Goal: Information Seeking & Learning: Find specific page/section

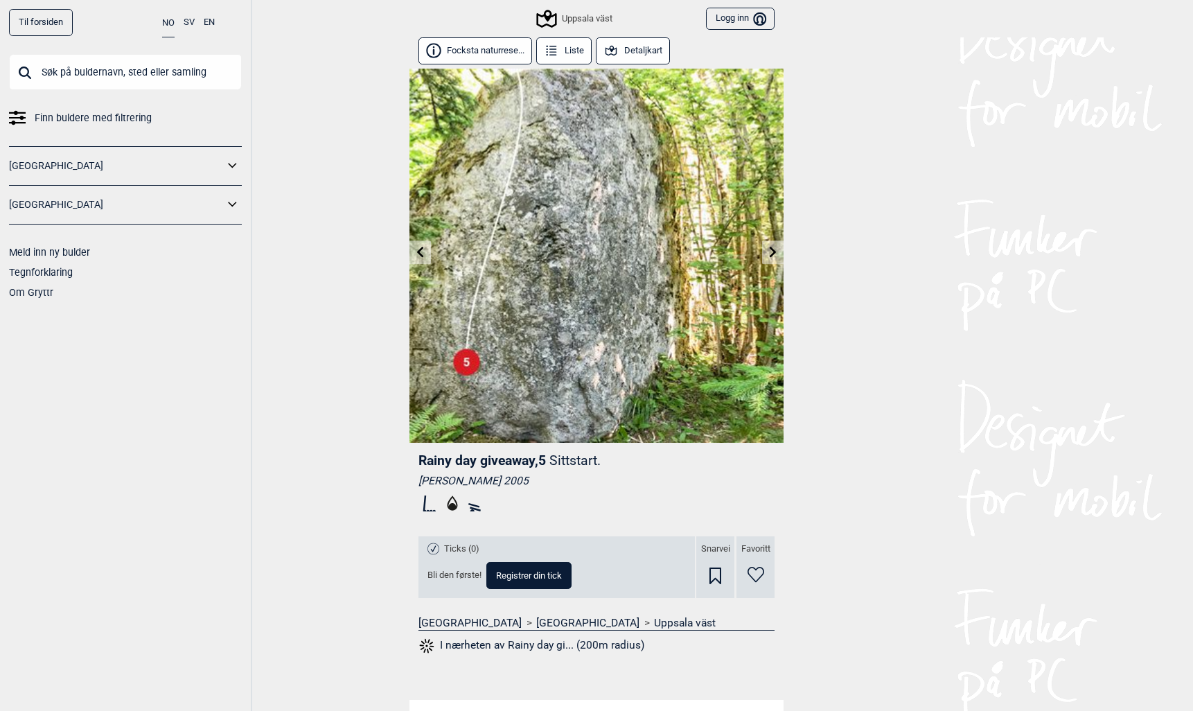
click at [568, 51] on button "Liste" at bounding box center [563, 50] width 55 height 27
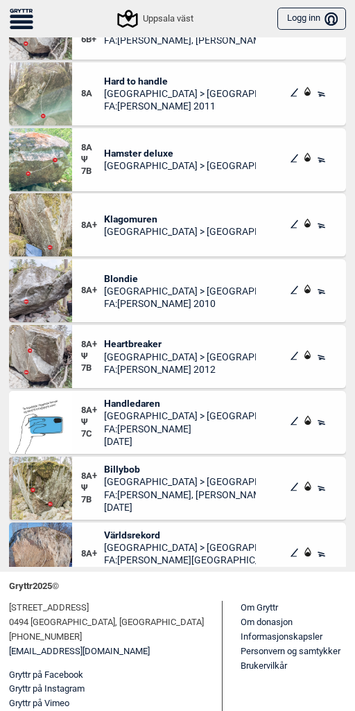
scroll to position [27880, 0]
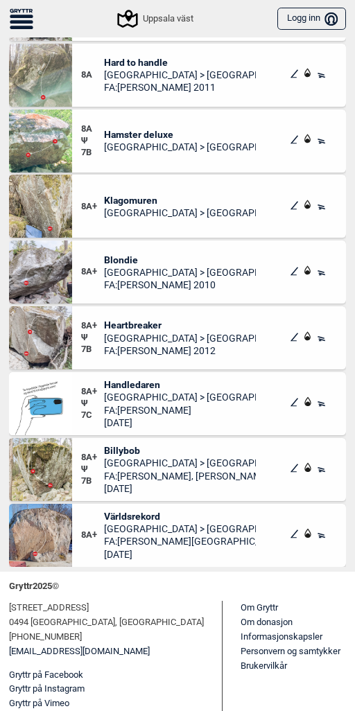
click at [121, 516] on span "Världsrekord" at bounding box center [180, 516] width 152 height 12
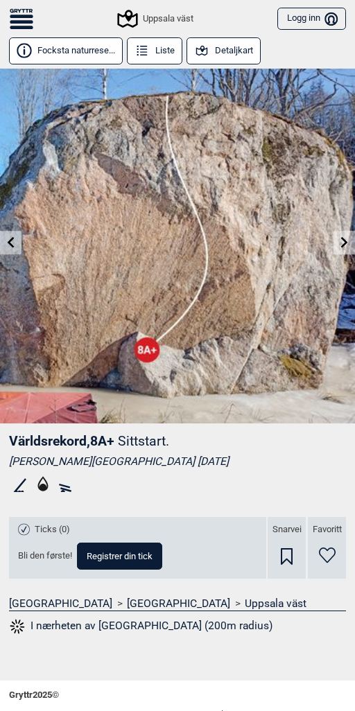
click at [8, 238] on icon at bounding box center [11, 241] width 11 height 11
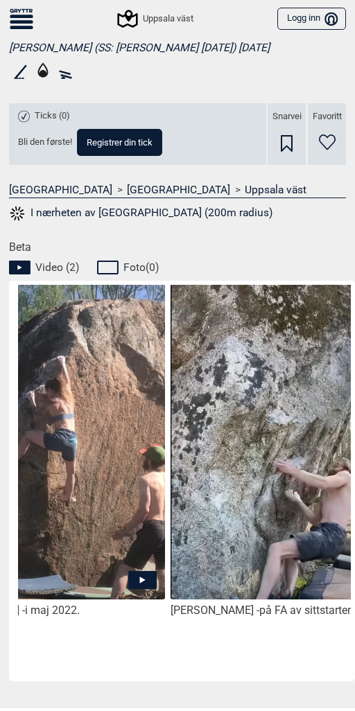
scroll to position [0, 136]
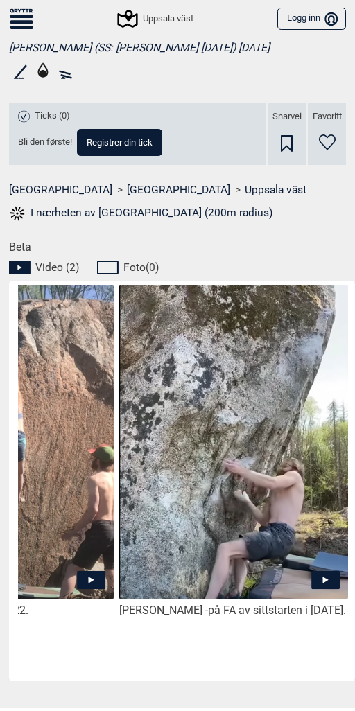
click at [326, 577] on icon at bounding box center [326, 580] width 6 height 7
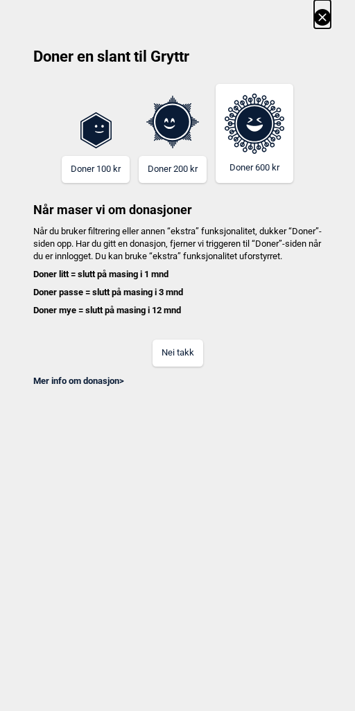
click at [184, 367] on button "Nei takk" at bounding box center [177, 353] width 51 height 27
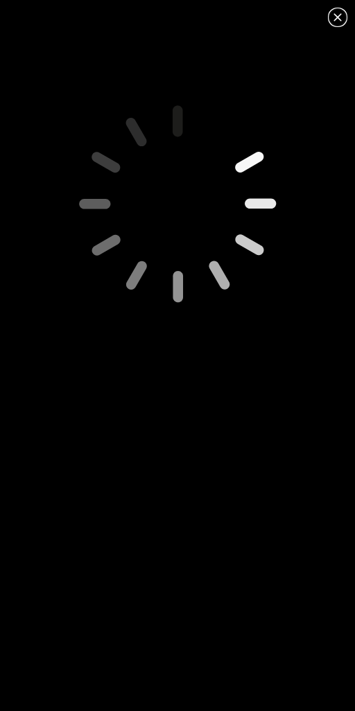
click at [339, 17] on icon at bounding box center [337, 17] width 17 height 17
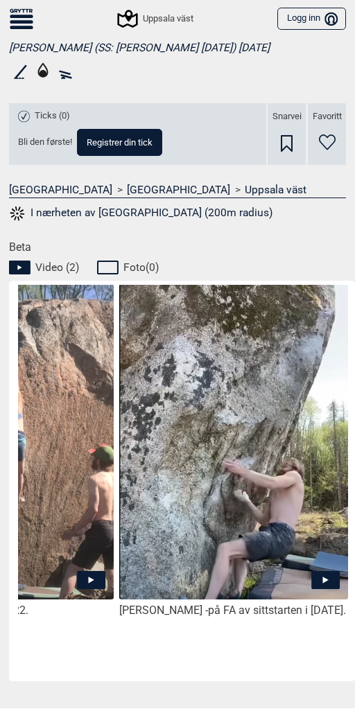
click at [323, 577] on icon at bounding box center [326, 580] width 6 height 7
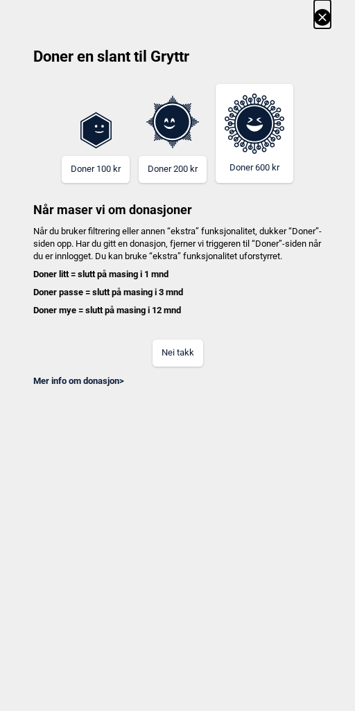
click at [177, 367] on button "Nei takk" at bounding box center [177, 353] width 51 height 27
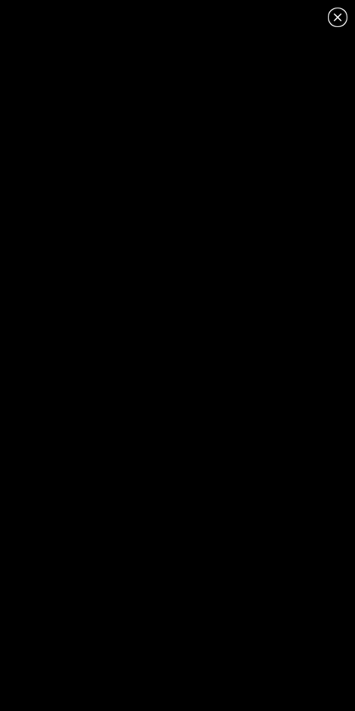
click at [339, 17] on icon at bounding box center [337, 17] width 17 height 17
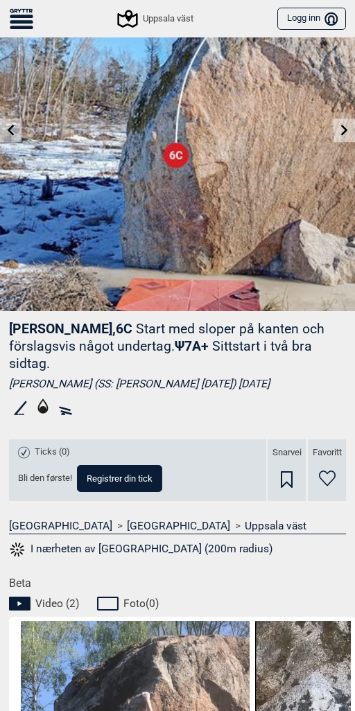
scroll to position [0, 0]
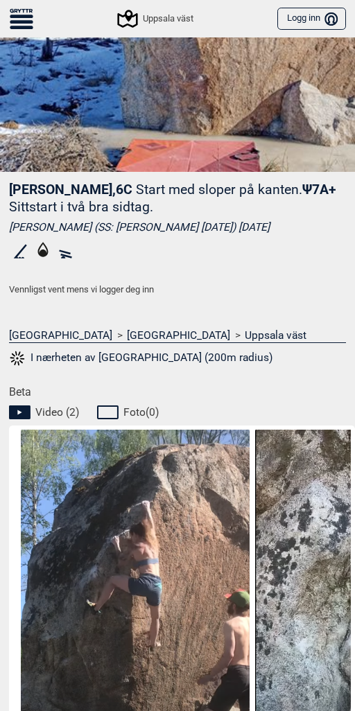
scroll to position [568, 0]
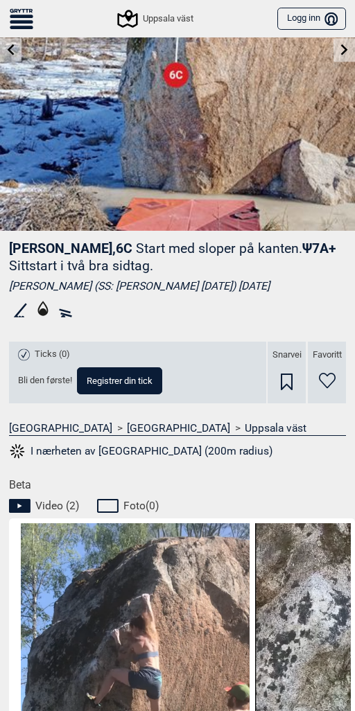
scroll to position [568, 0]
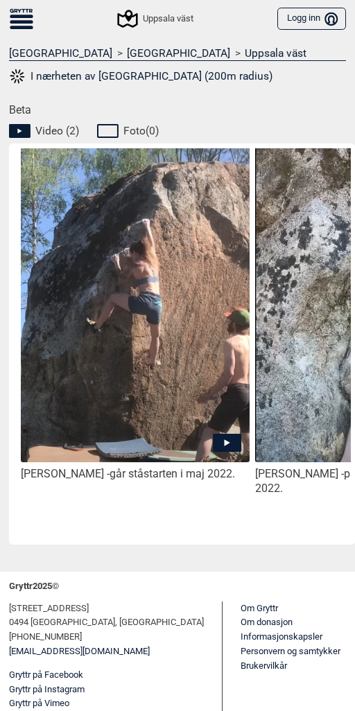
click at [226, 441] on icon at bounding box center [228, 442] width 6 height 7
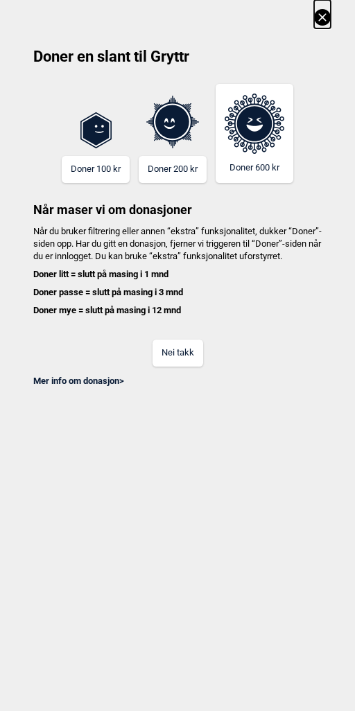
click at [184, 360] on button "Nei takk" at bounding box center [177, 353] width 51 height 27
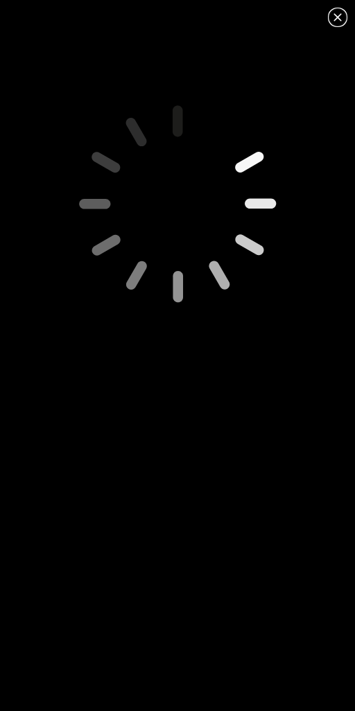
click at [338, 17] on icon at bounding box center [337, 17] width 8 height 8
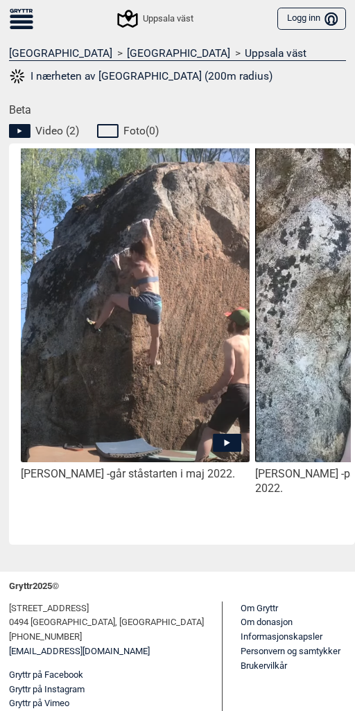
click at [225, 441] on icon at bounding box center [228, 442] width 6 height 7
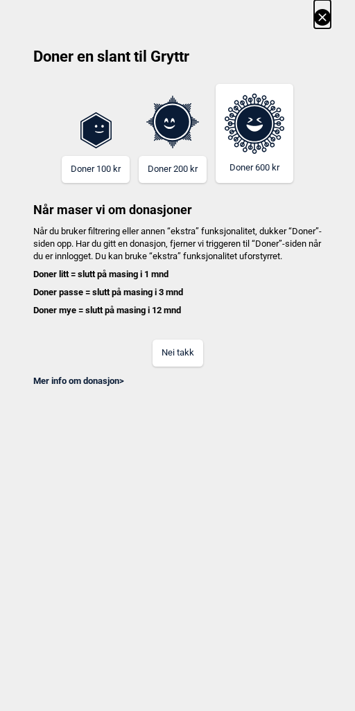
click at [182, 367] on button "Nei takk" at bounding box center [177, 353] width 51 height 27
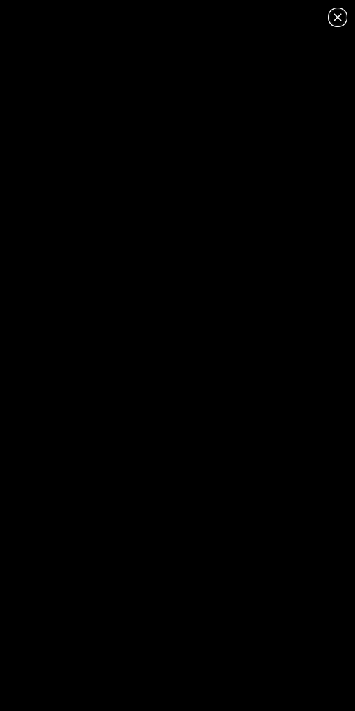
click at [338, 14] on icon at bounding box center [337, 17] width 17 height 17
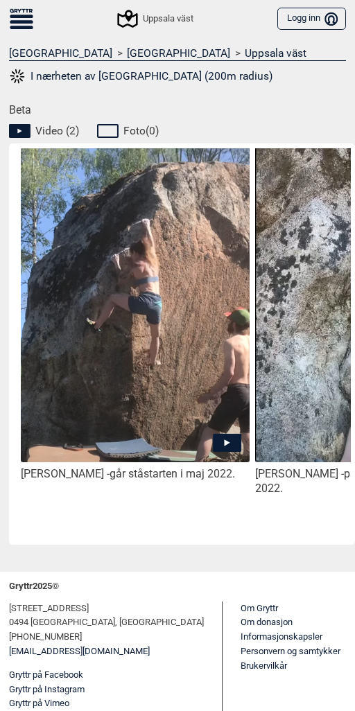
scroll to position [0, 136]
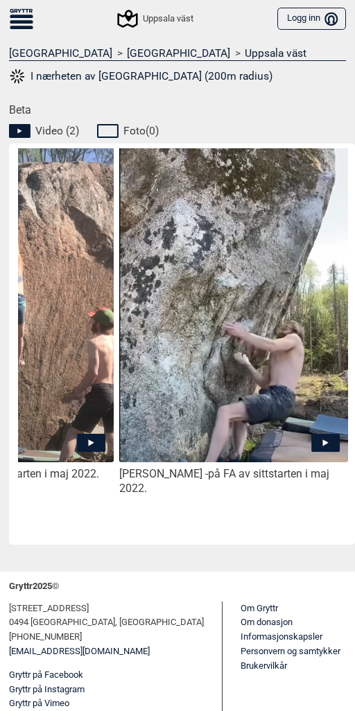
click at [323, 441] on icon at bounding box center [326, 442] width 6 height 7
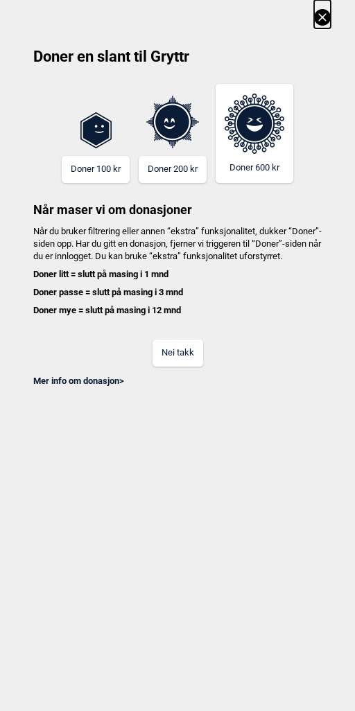
click at [170, 361] on button "Nei takk" at bounding box center [177, 353] width 51 height 27
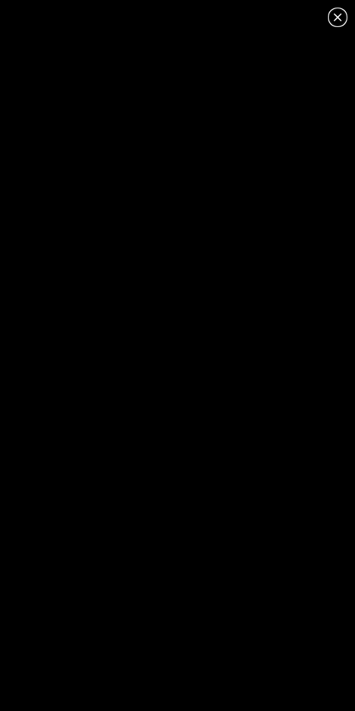
click at [336, 17] on icon at bounding box center [337, 17] width 8 height 8
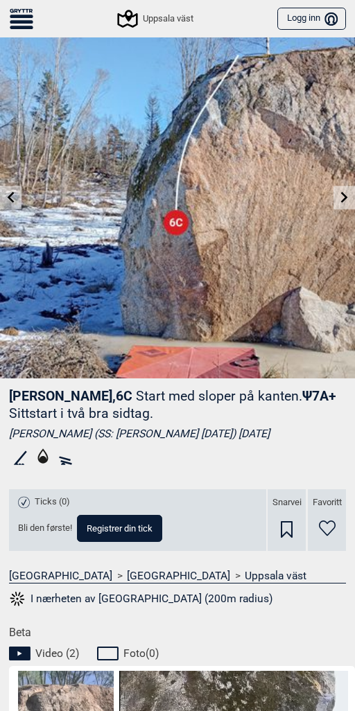
scroll to position [0, 0]
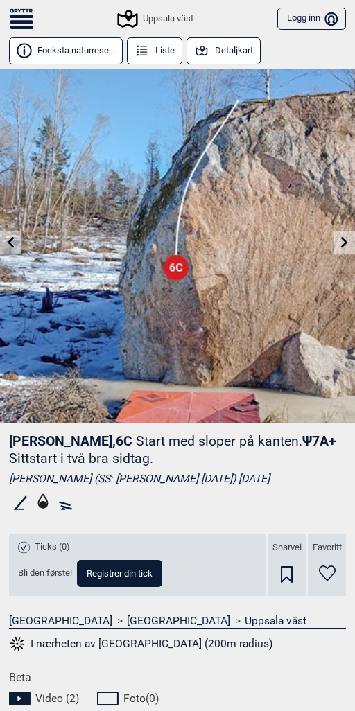
click at [25, 23] on icon at bounding box center [22, 21] width 24 height 3
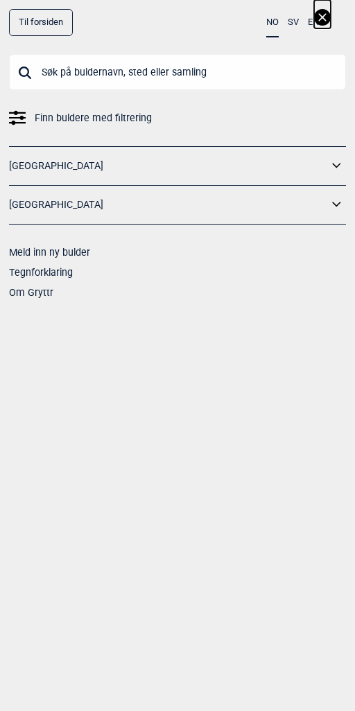
click at [44, 80] on input "text" at bounding box center [177, 72] width 337 height 36
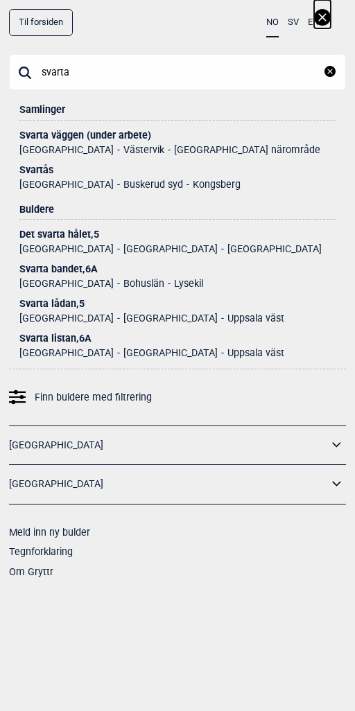
type input "svarta"
click at [53, 306] on div "Svarta lådan , 5" at bounding box center [177, 304] width 316 height 10
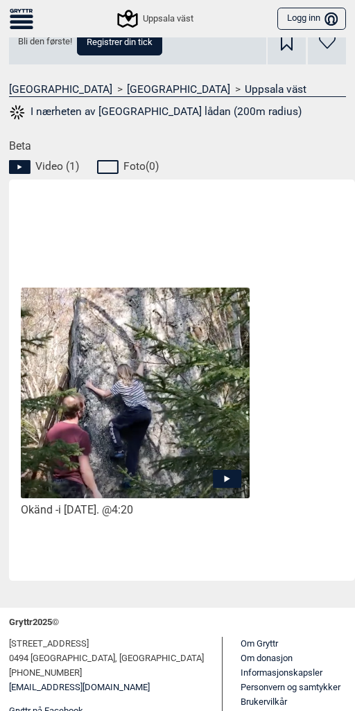
scroll to position [550, 0]
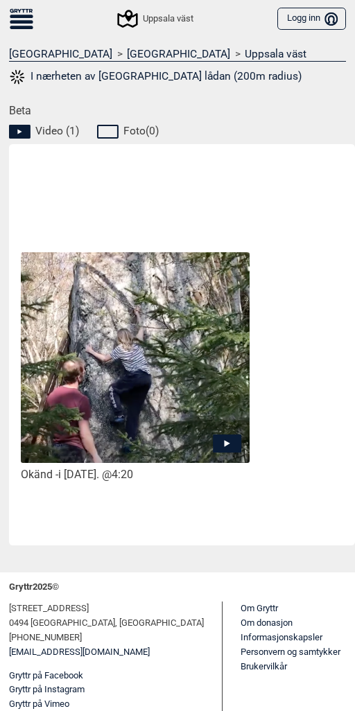
click at [227, 444] on icon at bounding box center [227, 444] width 29 height 18
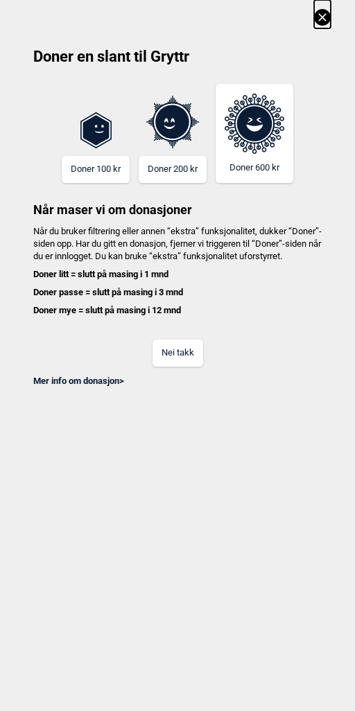
click at [175, 362] on button "Nei takk" at bounding box center [177, 353] width 51 height 27
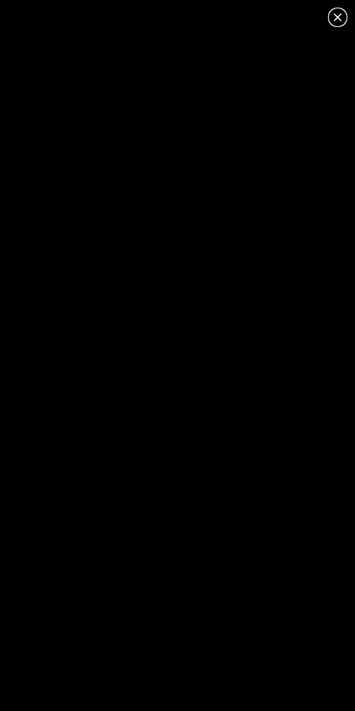
click at [337, 17] on icon at bounding box center [337, 17] width 8 height 8
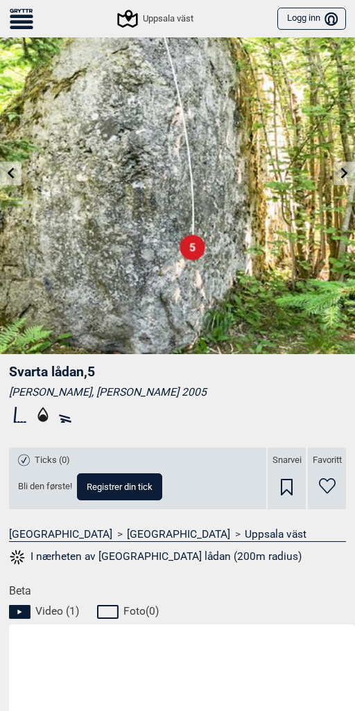
scroll to position [0, 0]
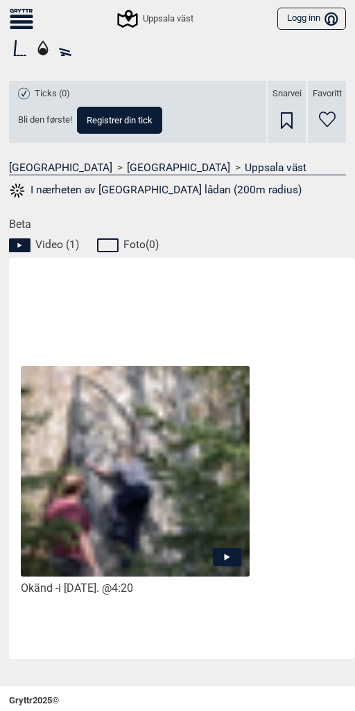
scroll to position [550, 0]
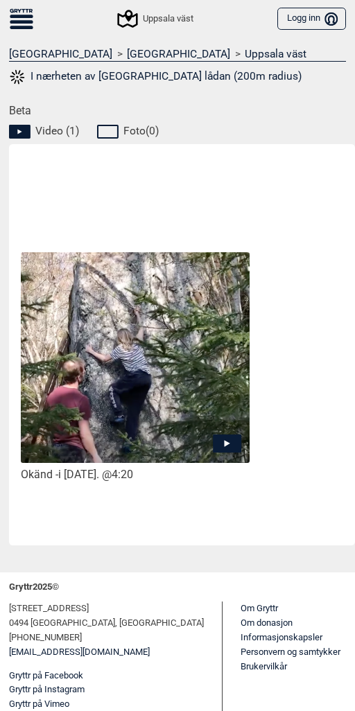
click at [229, 438] on icon at bounding box center [227, 444] width 28 height 18
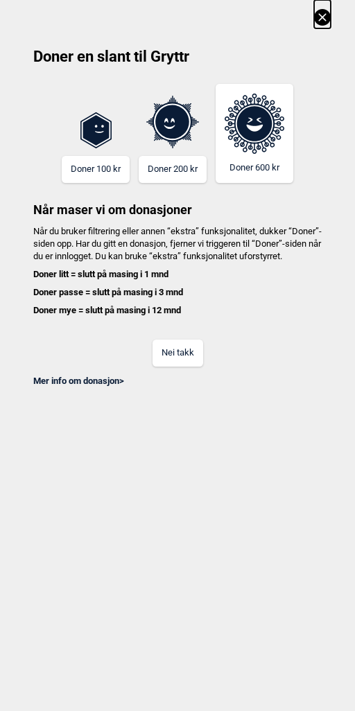
click at [173, 367] on button "Nei takk" at bounding box center [177, 353] width 51 height 27
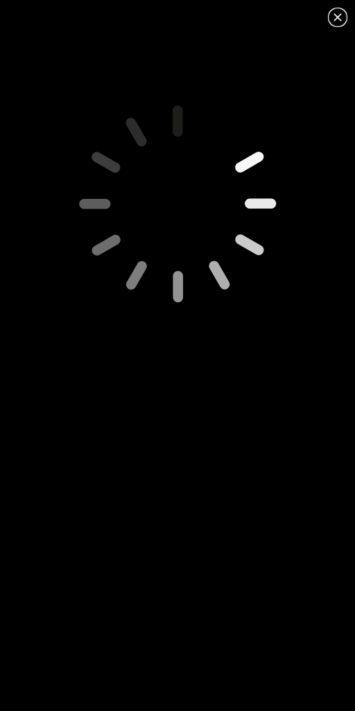
click at [336, 16] on icon at bounding box center [337, 17] width 8 height 8
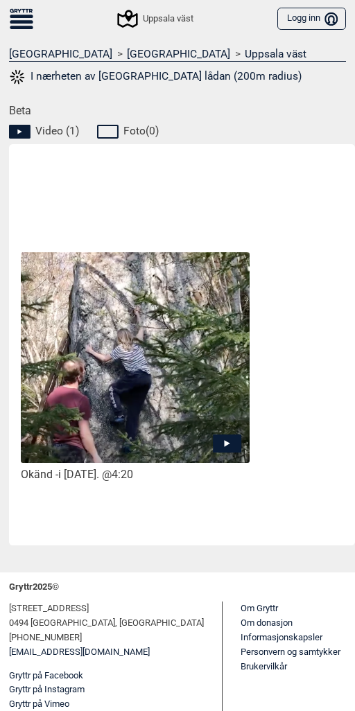
click at [222, 437] on icon at bounding box center [227, 444] width 28 height 18
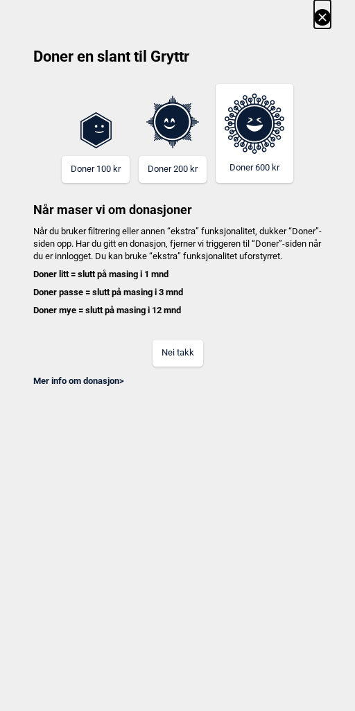
click at [186, 362] on button "Nei takk" at bounding box center [177, 353] width 51 height 27
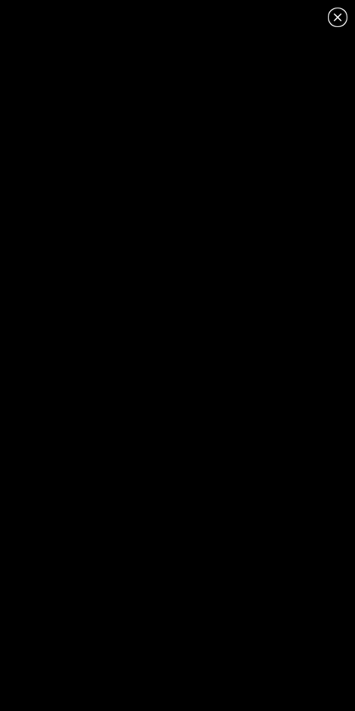
click at [336, 20] on icon at bounding box center [337, 17] width 17 height 17
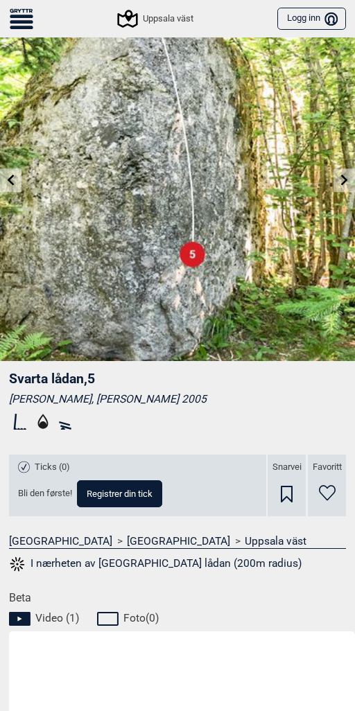
scroll to position [0, 0]
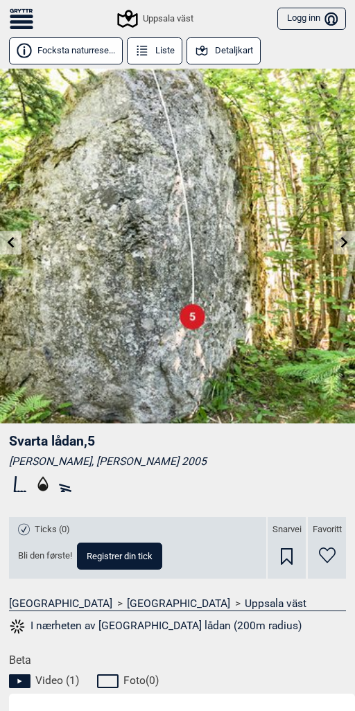
click at [59, 45] on button "Focksta naturrese..." at bounding box center [66, 50] width 114 height 27
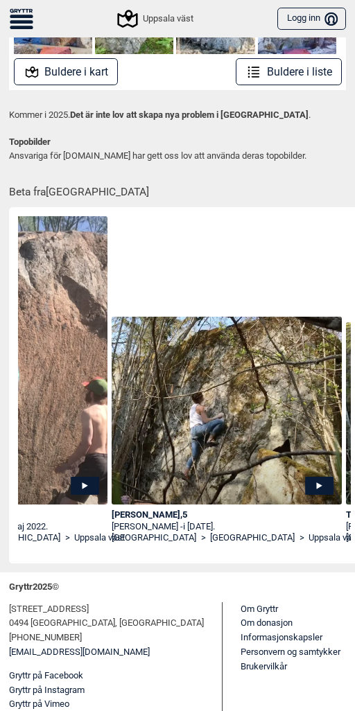
scroll to position [0, 470]
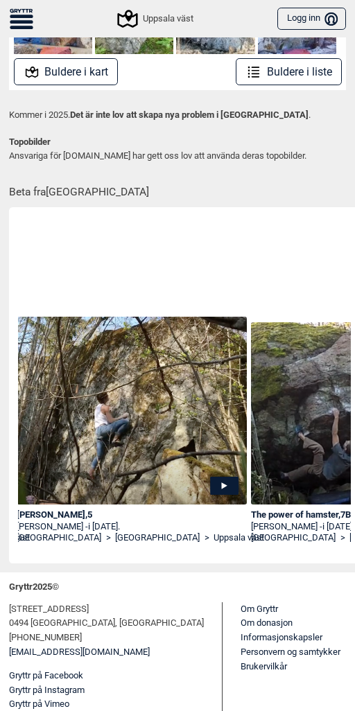
click at [218, 488] on icon at bounding box center [224, 486] width 28 height 18
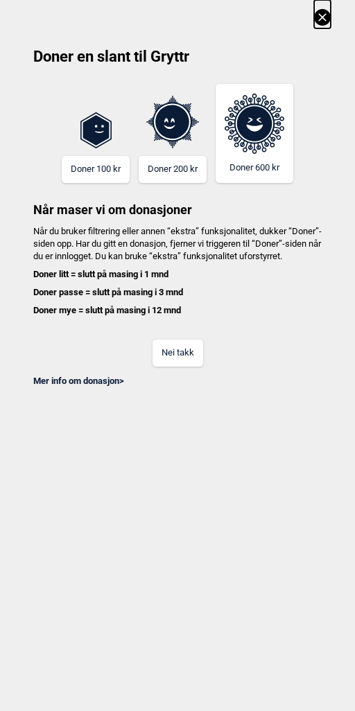
click at [190, 367] on button "Nei takk" at bounding box center [177, 353] width 51 height 27
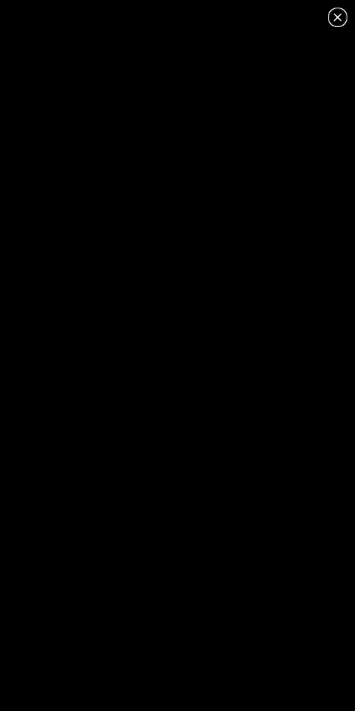
click at [335, 17] on icon at bounding box center [337, 17] width 17 height 17
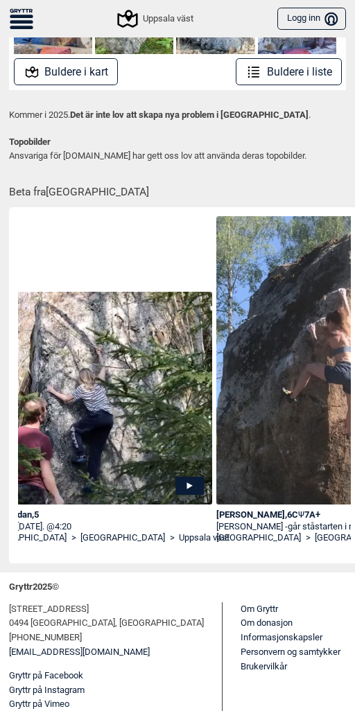
scroll to position [0, 0]
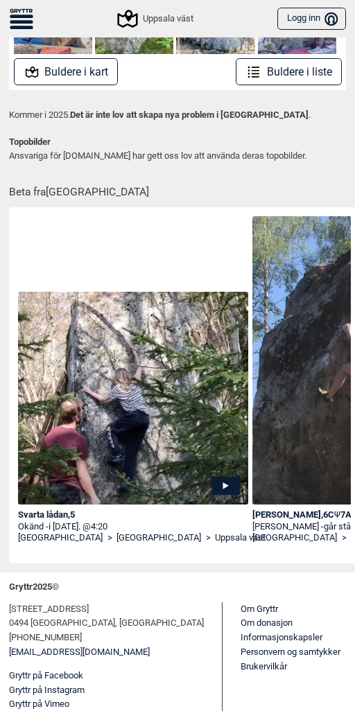
click at [221, 486] on icon at bounding box center [225, 486] width 28 height 18
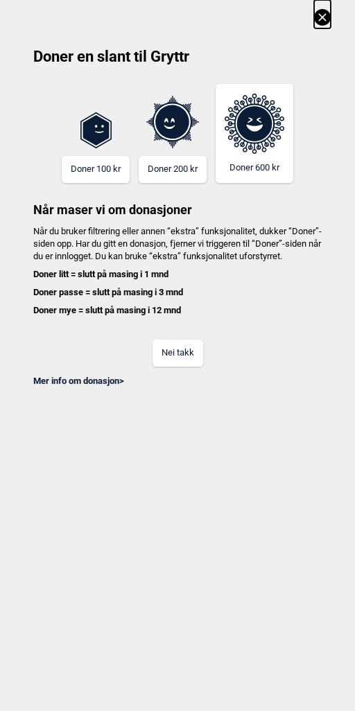
click at [187, 358] on button "Nei takk" at bounding box center [177, 353] width 51 height 27
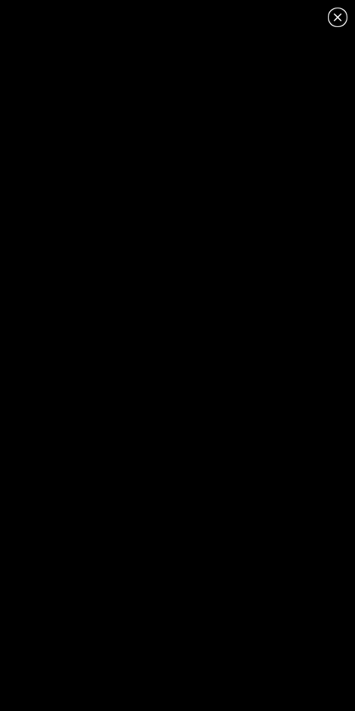
click at [335, 15] on icon at bounding box center [337, 17] width 8 height 8
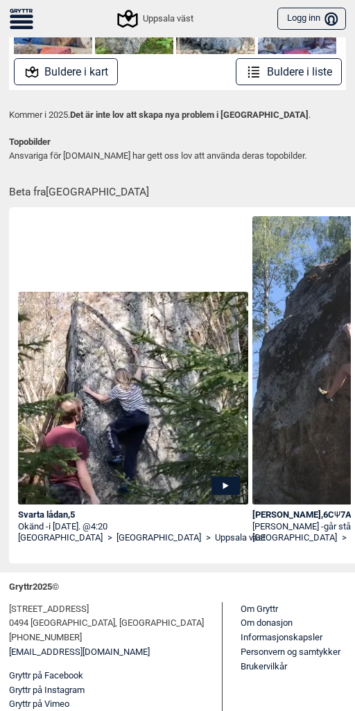
click at [324, 15] on icon "Bruker" at bounding box center [330, 18] width 13 height 13
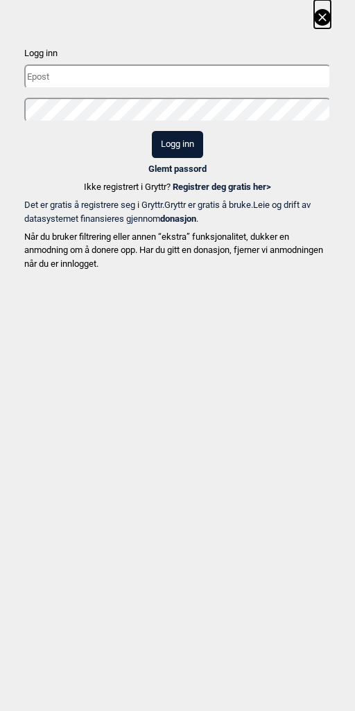
type input "niklas@leanway.no"
click at [182, 146] on button "Logg inn" at bounding box center [177, 144] width 51 height 27
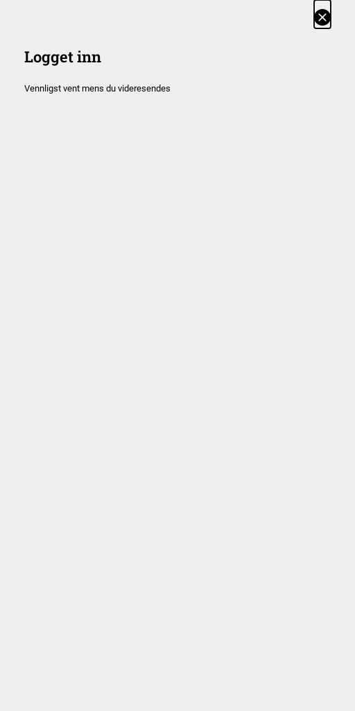
scroll to position [310, 0]
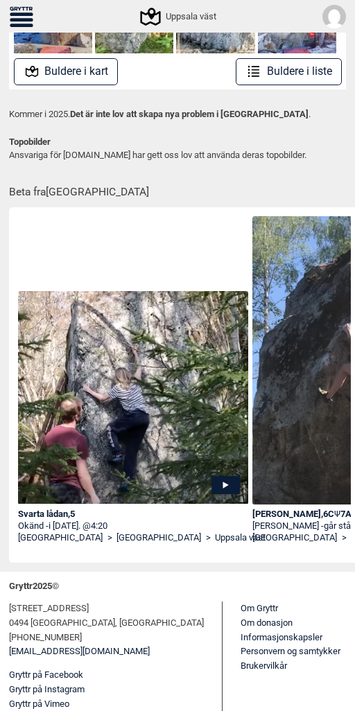
click at [226, 483] on icon at bounding box center [225, 485] width 28 height 18
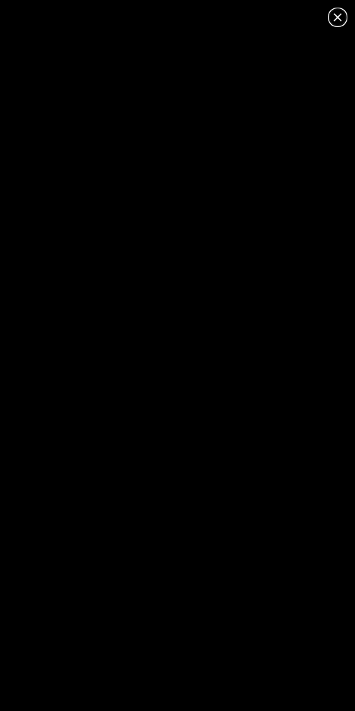
click at [338, 18] on icon at bounding box center [337, 17] width 17 height 17
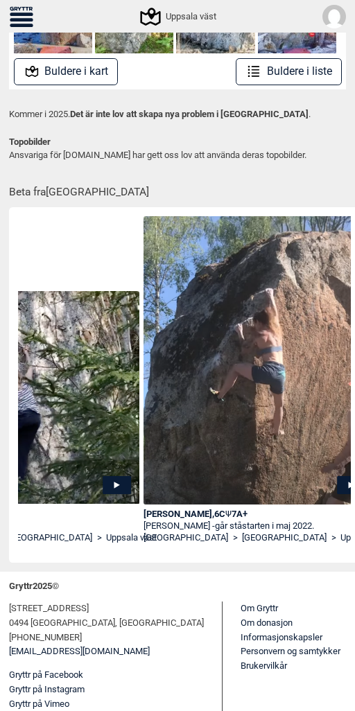
scroll to position [0, 0]
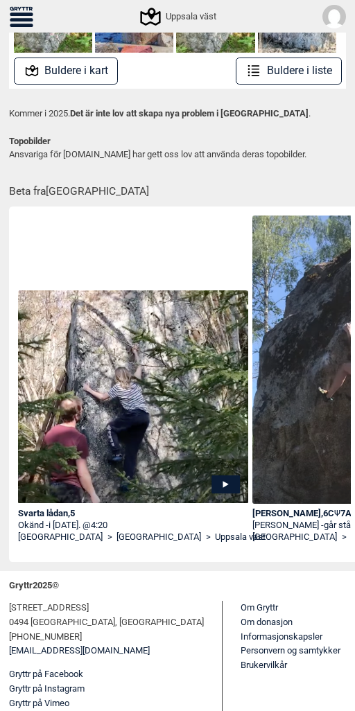
scroll to position [310, 0]
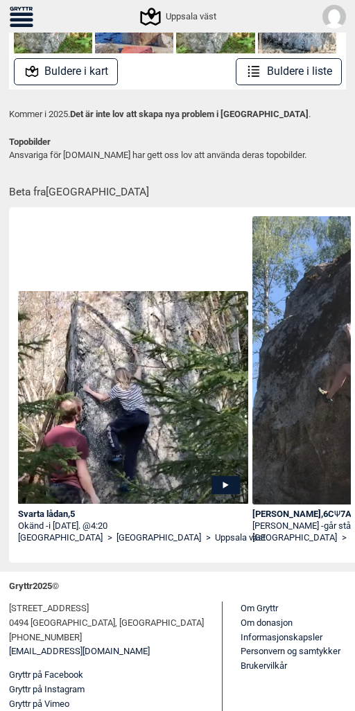
click at [223, 482] on icon at bounding box center [225, 485] width 29 height 18
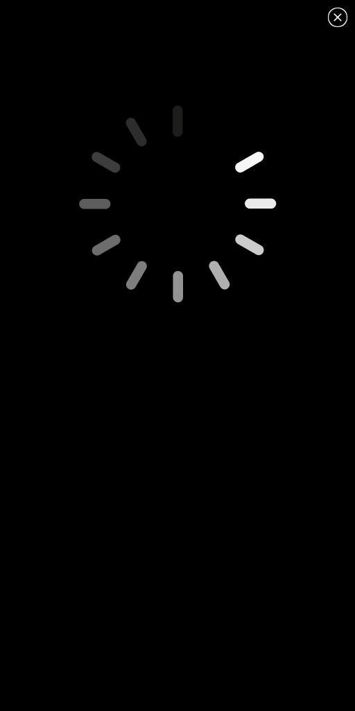
click at [342, 11] on icon at bounding box center [337, 17] width 17 height 17
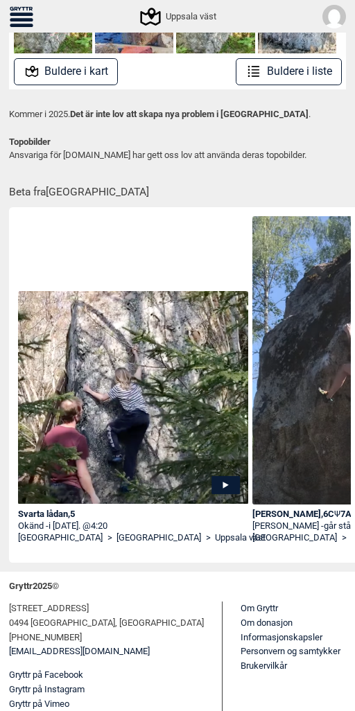
click at [219, 482] on icon at bounding box center [225, 485] width 28 height 18
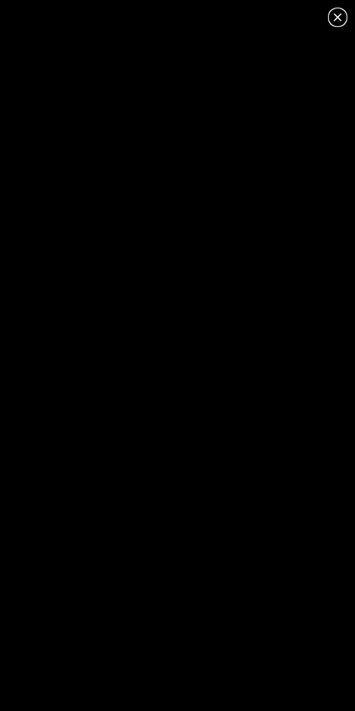
click at [338, 11] on icon at bounding box center [337, 17] width 17 height 17
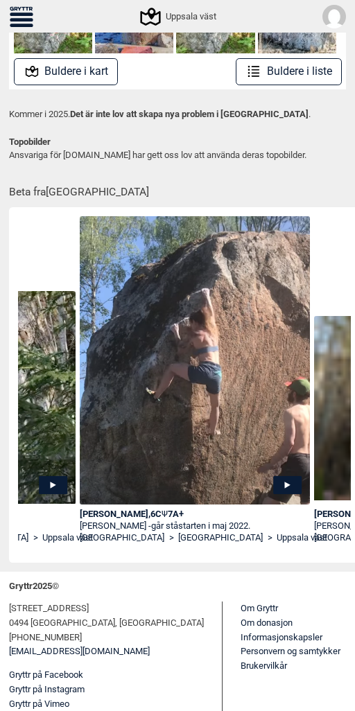
scroll to position [0, 262]
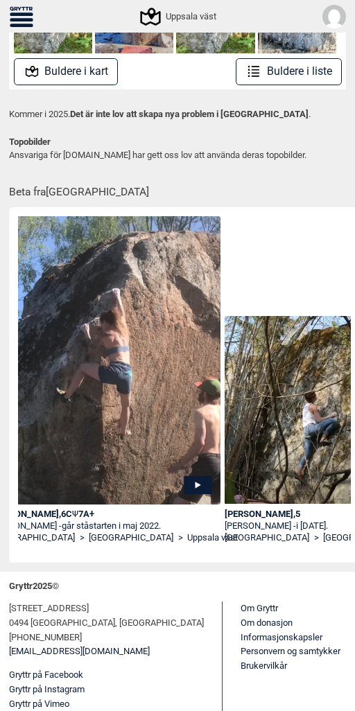
click at [197, 484] on icon at bounding box center [198, 485] width 6 height 7
